Goal: Learn about a topic: Learn about a topic

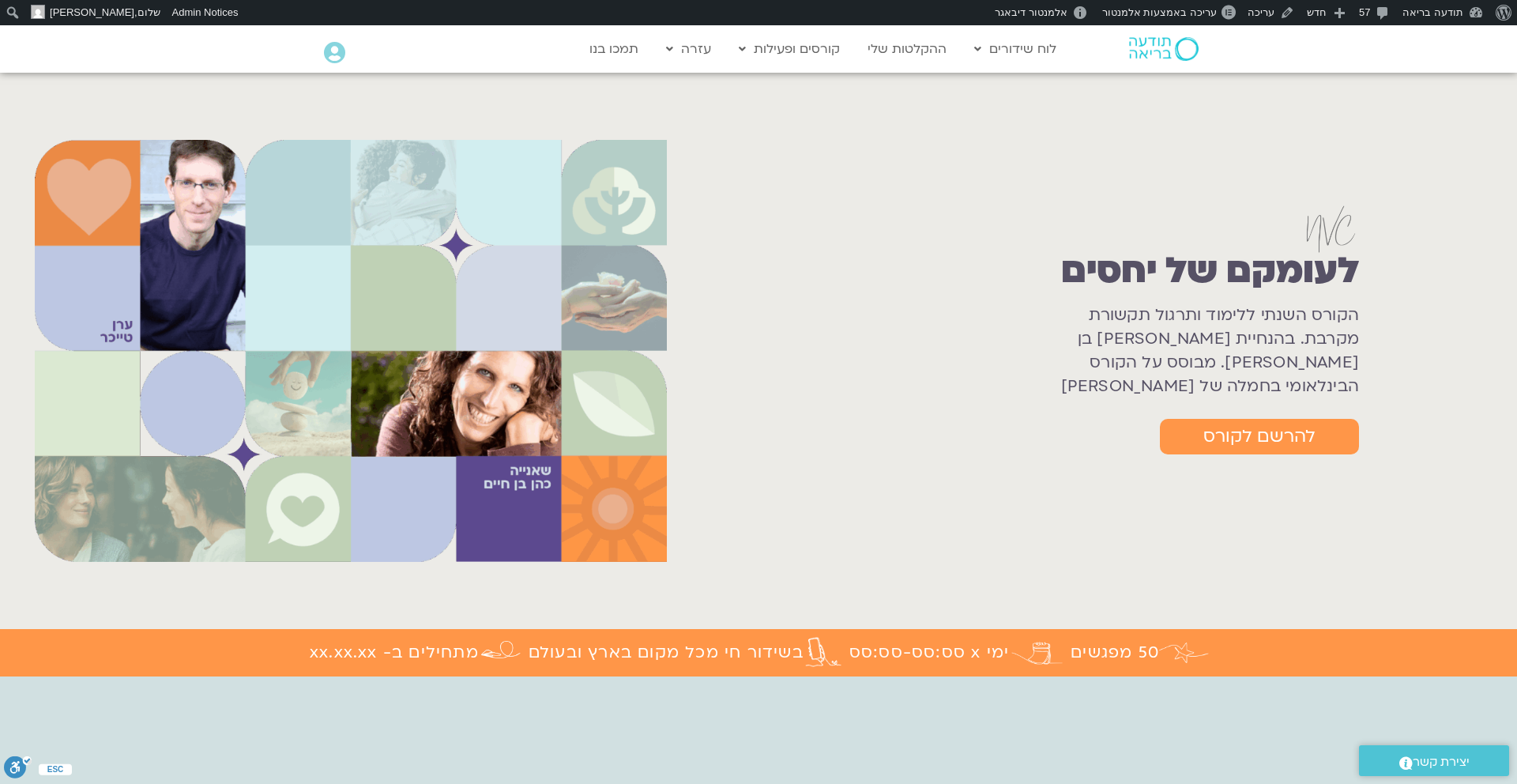
click at [1328, 221] on img at bounding box center [1329, 227] width 57 height 54
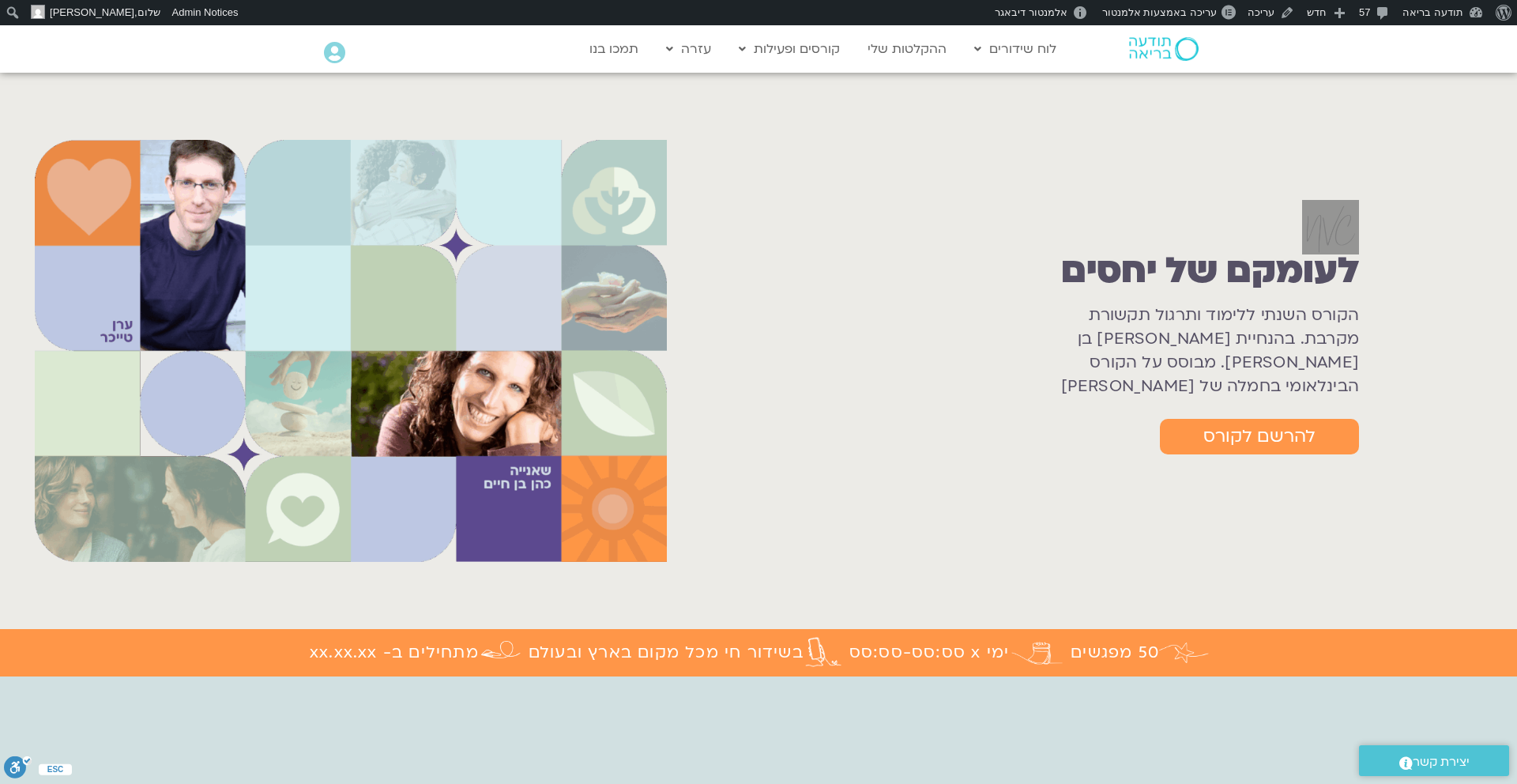
drag, startPoint x: 1274, startPoint y: 232, endPoint x: 1370, endPoint y: 235, distance: 96.0
click at [1372, 235] on div "לעומקם של יחסים הקורס השנתי ללימוד ותרגול תקשורת מקרבת. בהנחיית [PERSON_NAME] ב…" at bounding box center [1101, 350] width 816 height 481
copy div
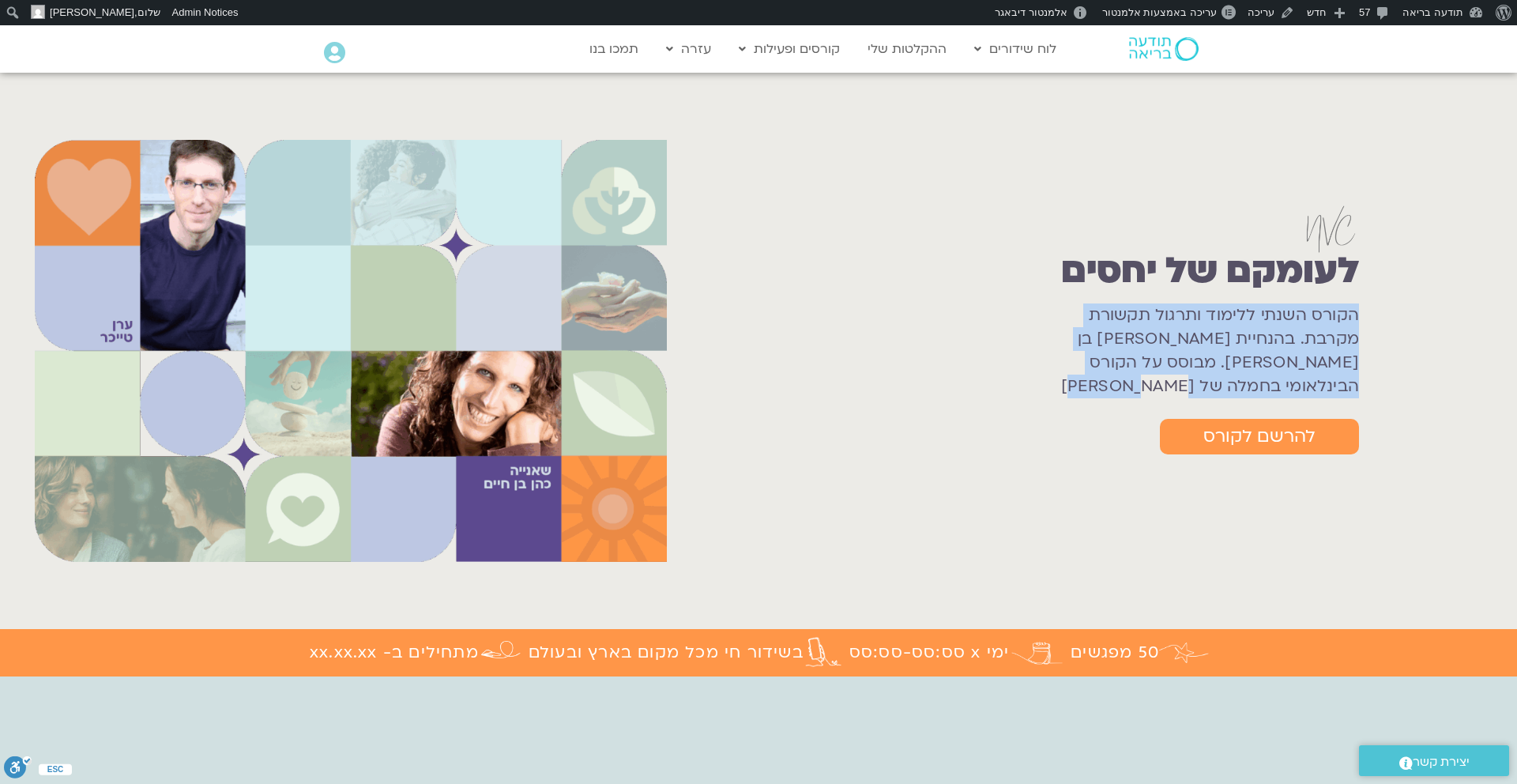
drag, startPoint x: 1358, startPoint y: 316, endPoint x: 1178, endPoint y: 393, distance: 195.8
click at [1178, 393] on h1 "הקורס השנתי ללימוד ותרגול תקשורת מקרבת. בהנחיית [PERSON_NAME] בן [PERSON_NAME].…" at bounding box center [1208, 351] width 302 height 95
copy h1 "הקורס השנתי ללימוד ותרגול תקשורת מקרבת. בהנחיית [PERSON_NAME] בן [PERSON_NAME].…"
click at [1272, 14] on link "עריכה" at bounding box center [1271, 12] width 59 height 25
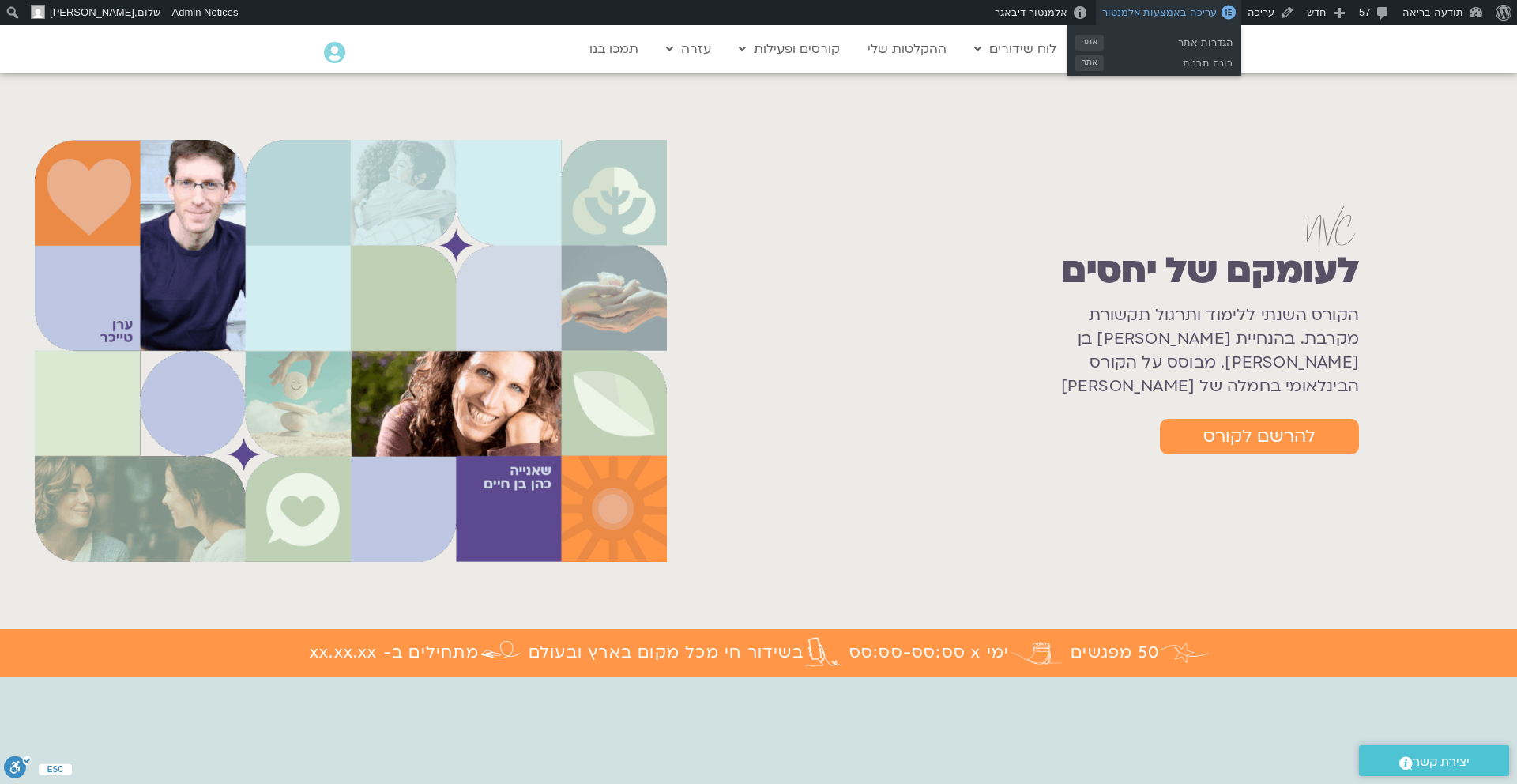
click at [1196, 8] on span "עריכה באמצעות אלמנטור" at bounding box center [1158, 12] width 114 height 12
